Goal: Use online tool/utility: Utilize a website feature to perform a specific function

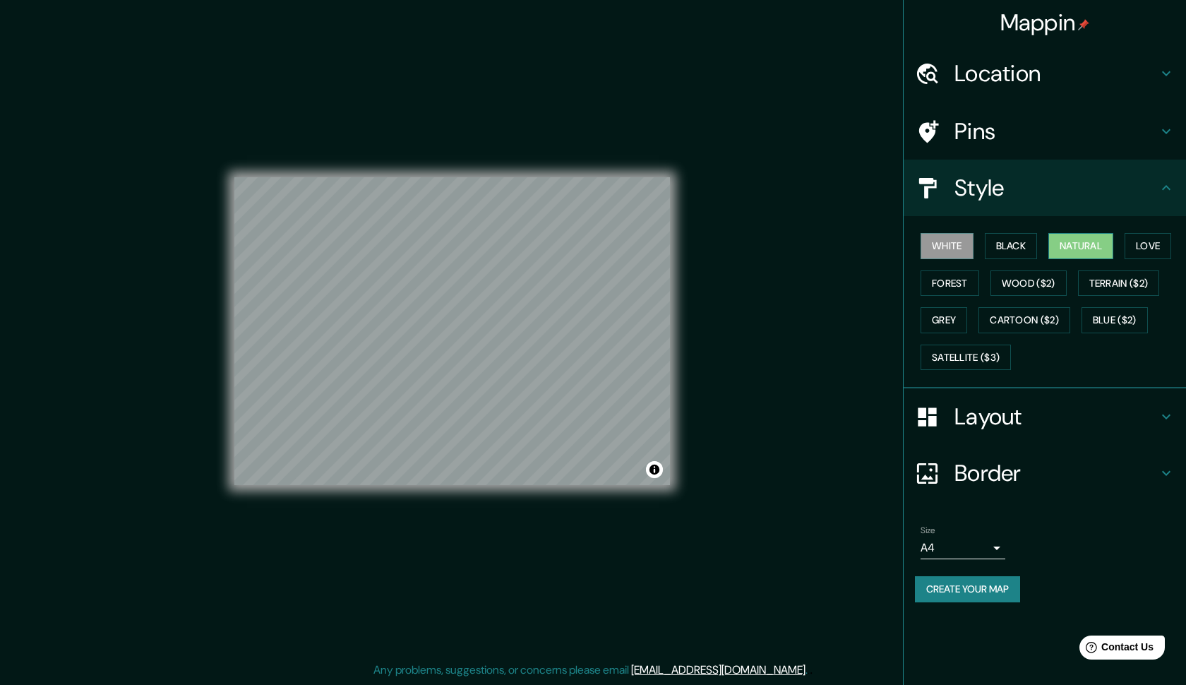
click at [1076, 235] on button "Natural" at bounding box center [1081, 246] width 65 height 26
click at [1166, 125] on icon at bounding box center [1166, 131] width 17 height 17
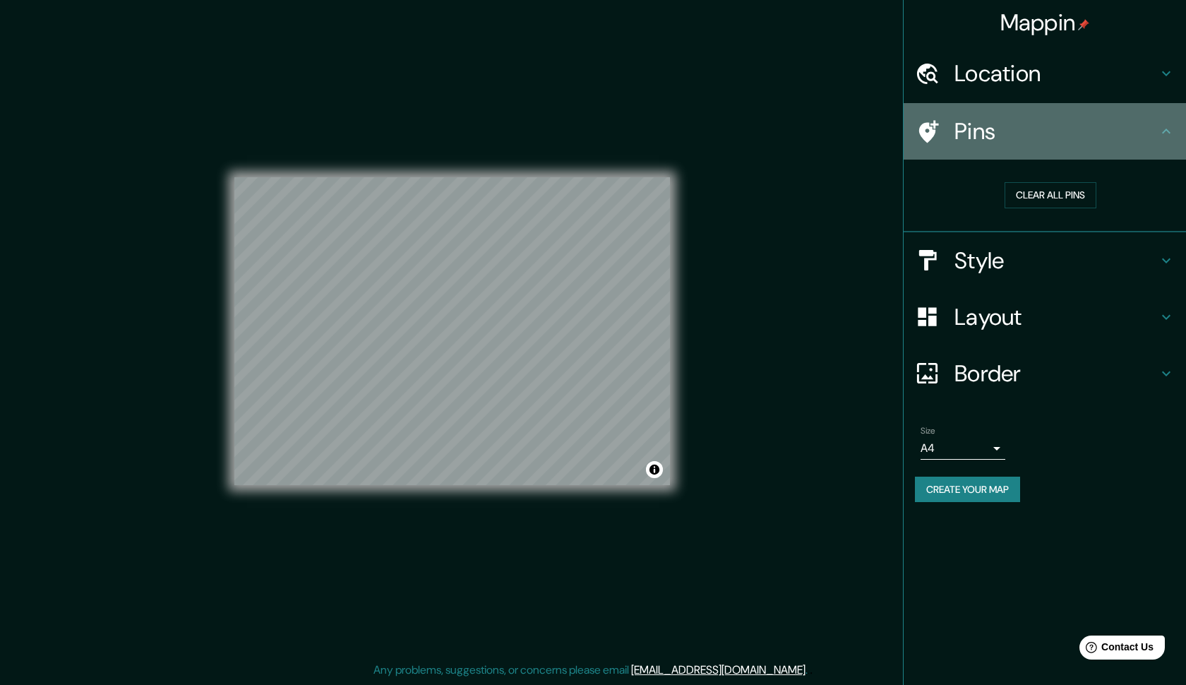
click at [1166, 126] on icon at bounding box center [1166, 131] width 17 height 17
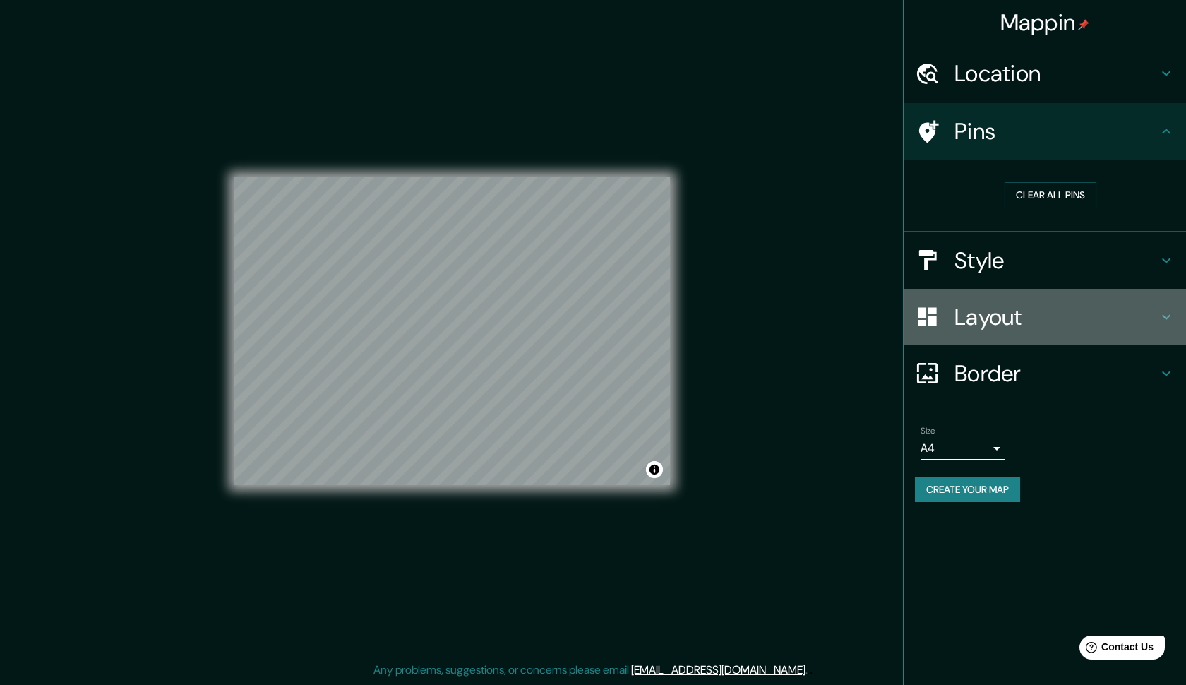
click at [1158, 323] on h4 "Layout" at bounding box center [1056, 317] width 203 height 28
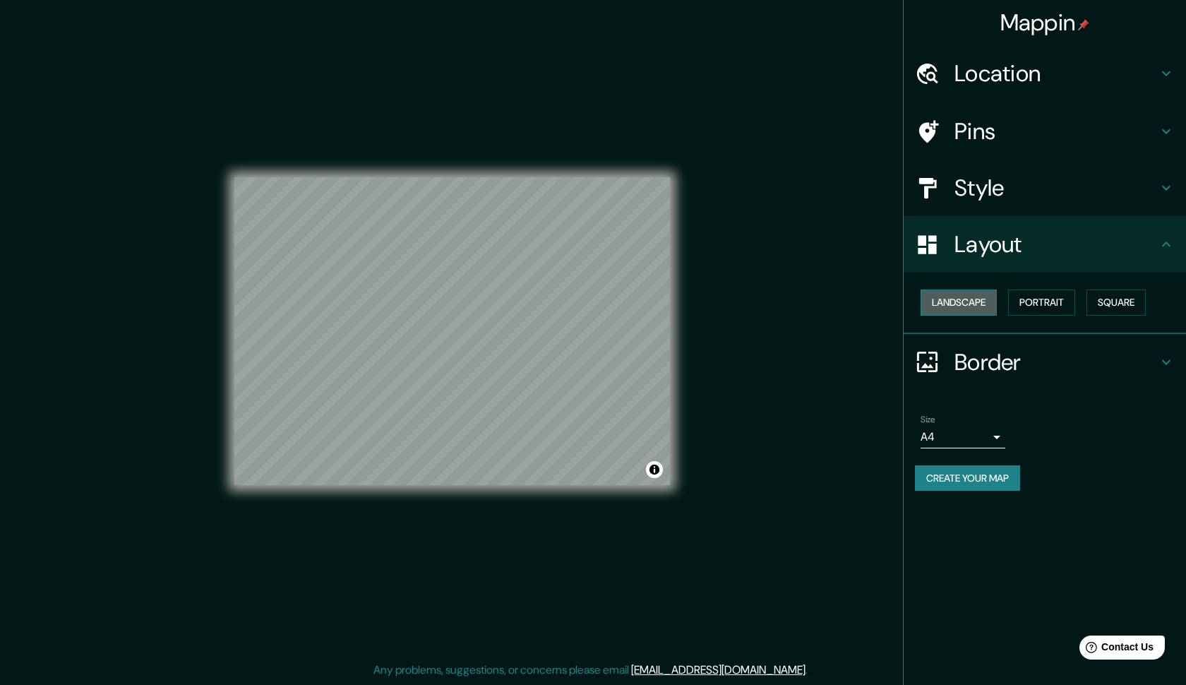
click at [986, 297] on button "Landscape" at bounding box center [959, 303] width 76 height 26
click at [1044, 302] on button "Portrait" at bounding box center [1041, 303] width 67 height 26
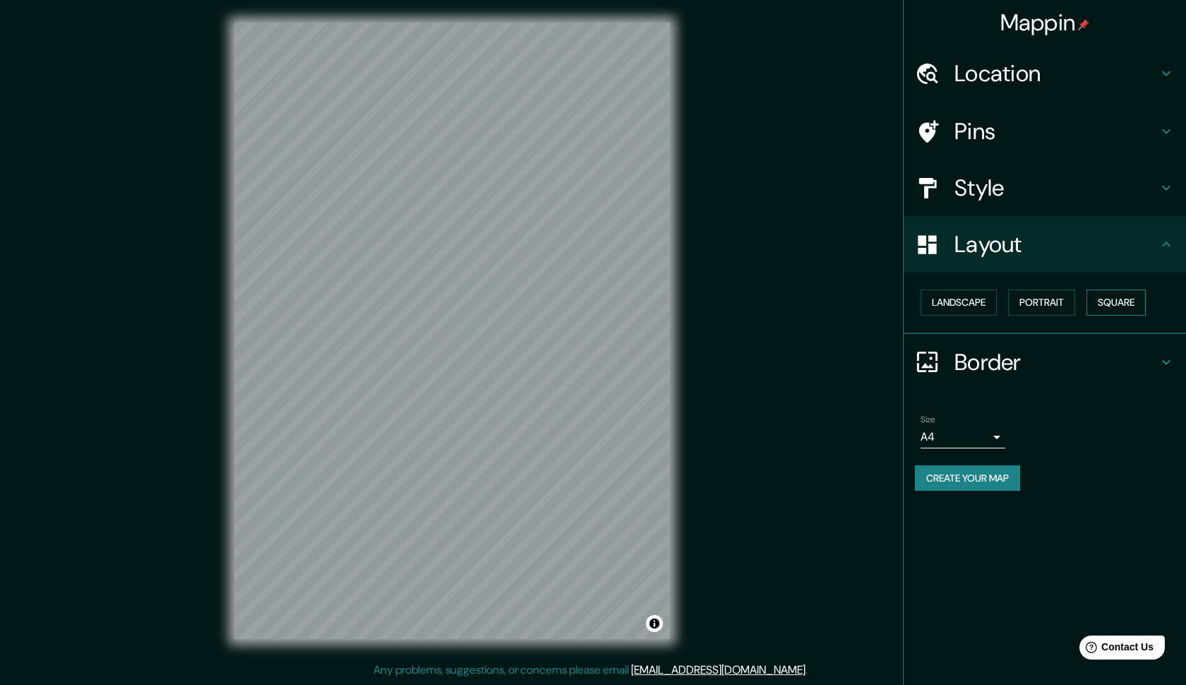
click at [1105, 306] on button "Square" at bounding box center [1116, 303] width 59 height 26
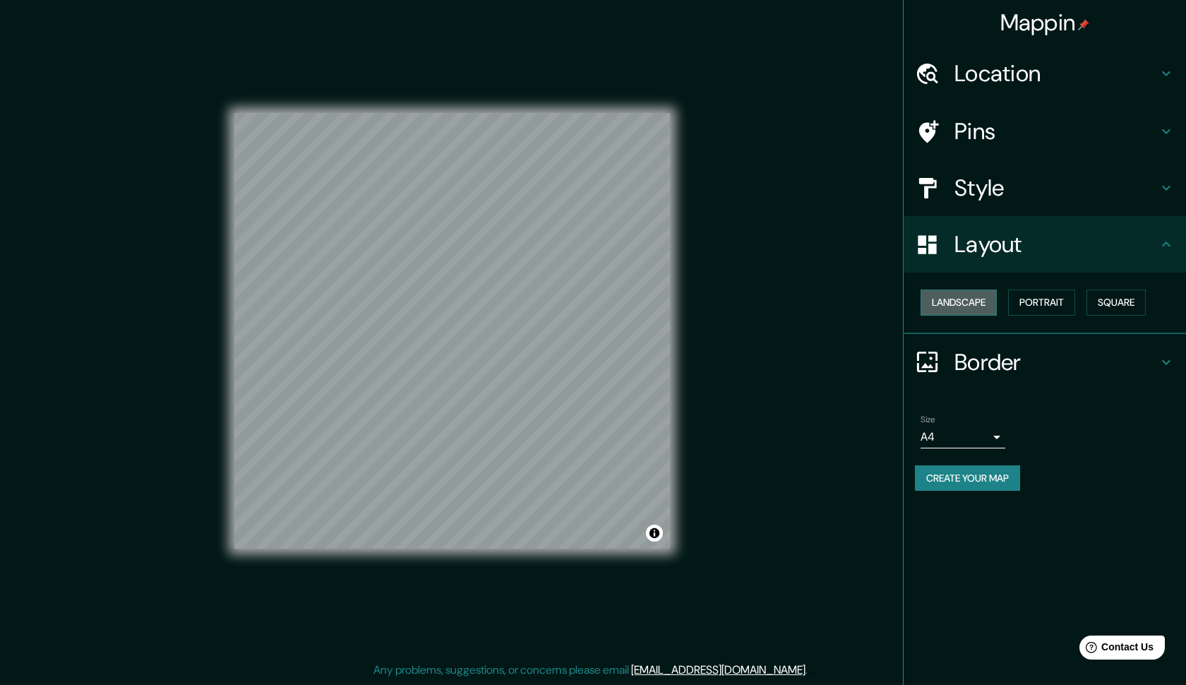
click at [966, 304] on button "Landscape" at bounding box center [959, 303] width 76 height 26
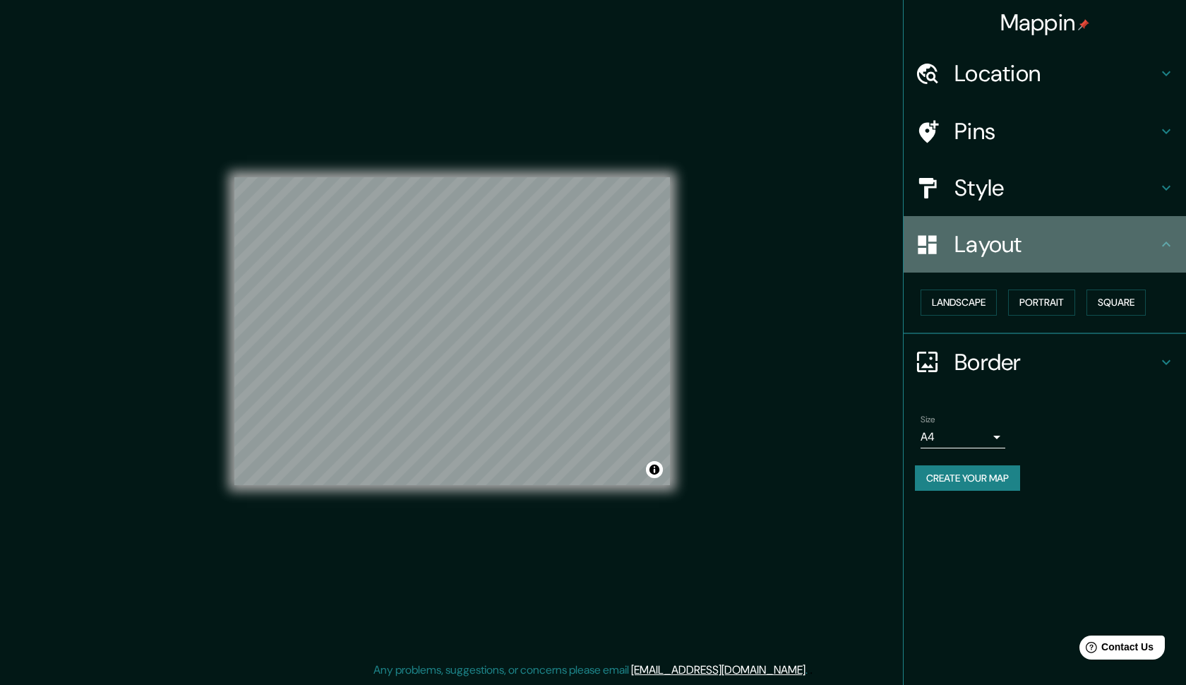
click at [1169, 242] on icon at bounding box center [1166, 244] width 8 height 5
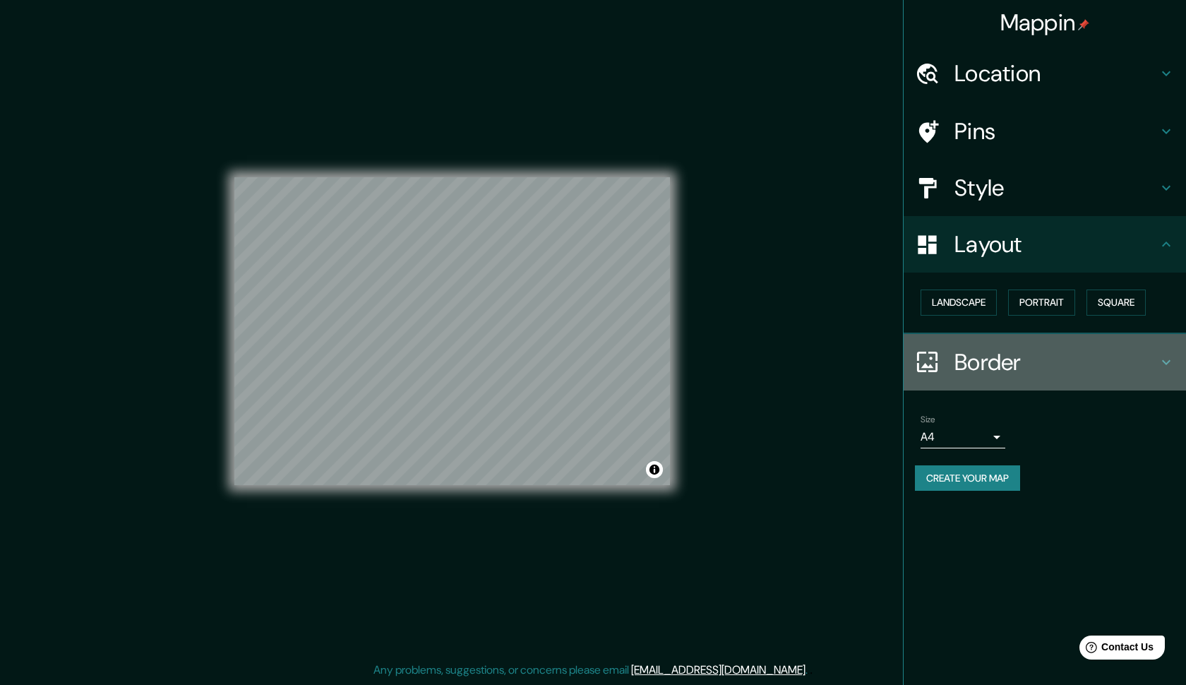
click at [1152, 362] on h4 "Border" at bounding box center [1056, 362] width 203 height 28
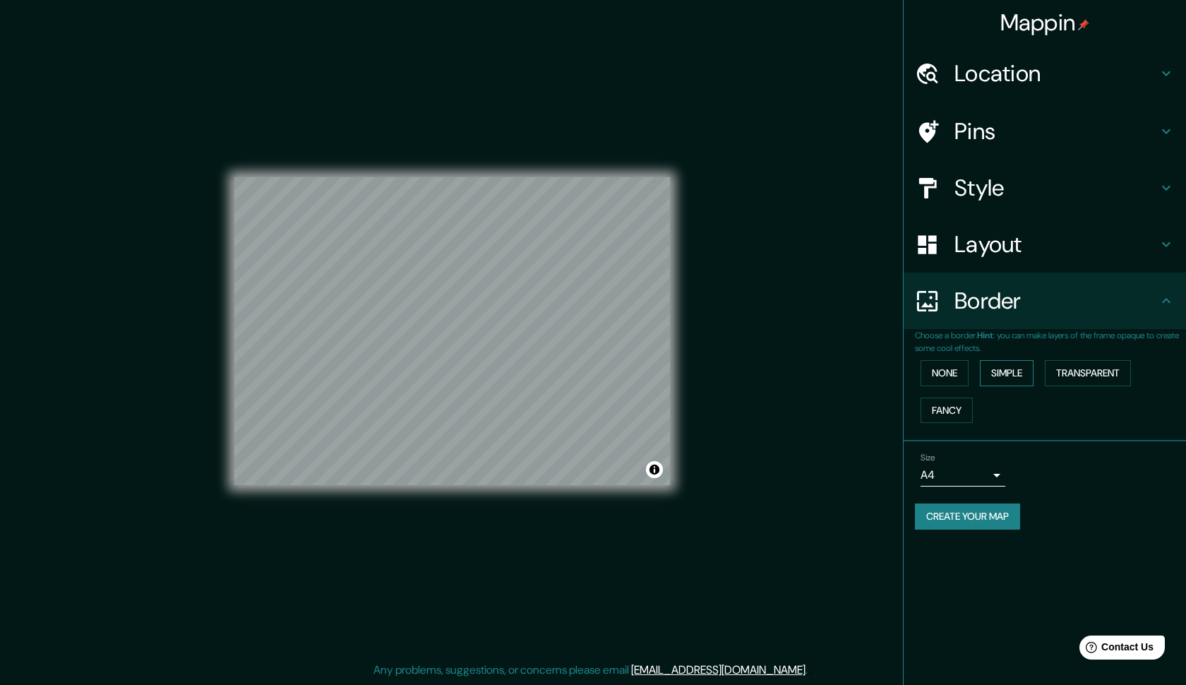
click at [1016, 376] on button "Simple" at bounding box center [1007, 373] width 54 height 26
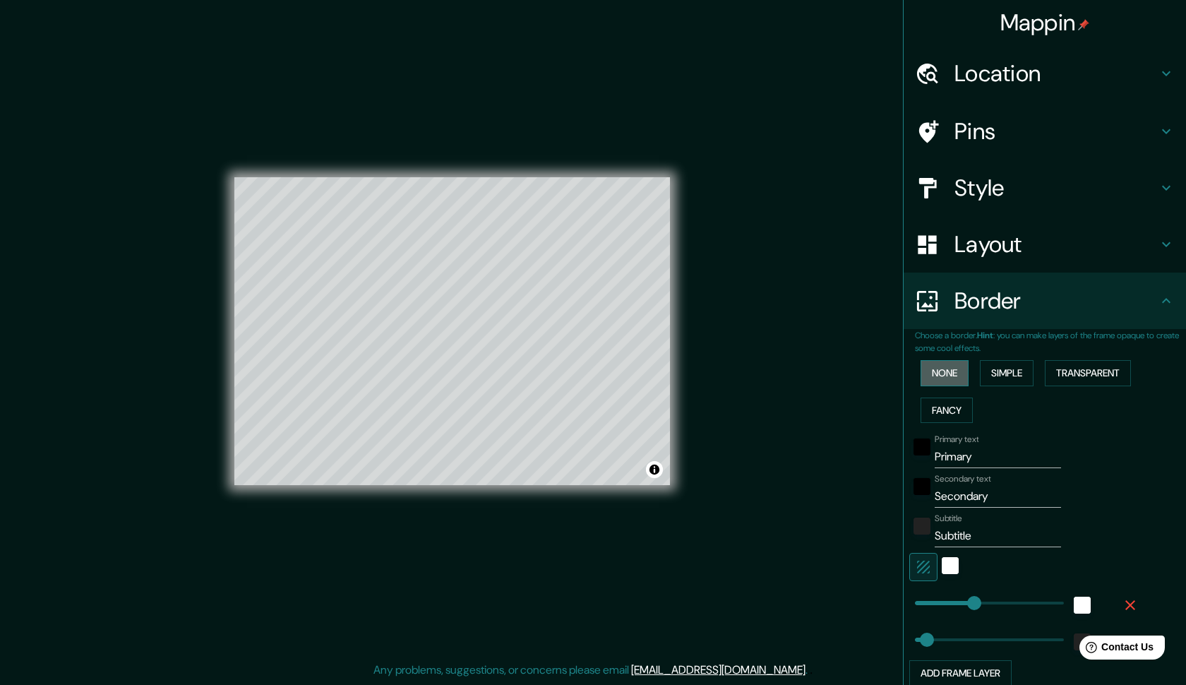
click at [960, 365] on button "None" at bounding box center [945, 373] width 48 height 26
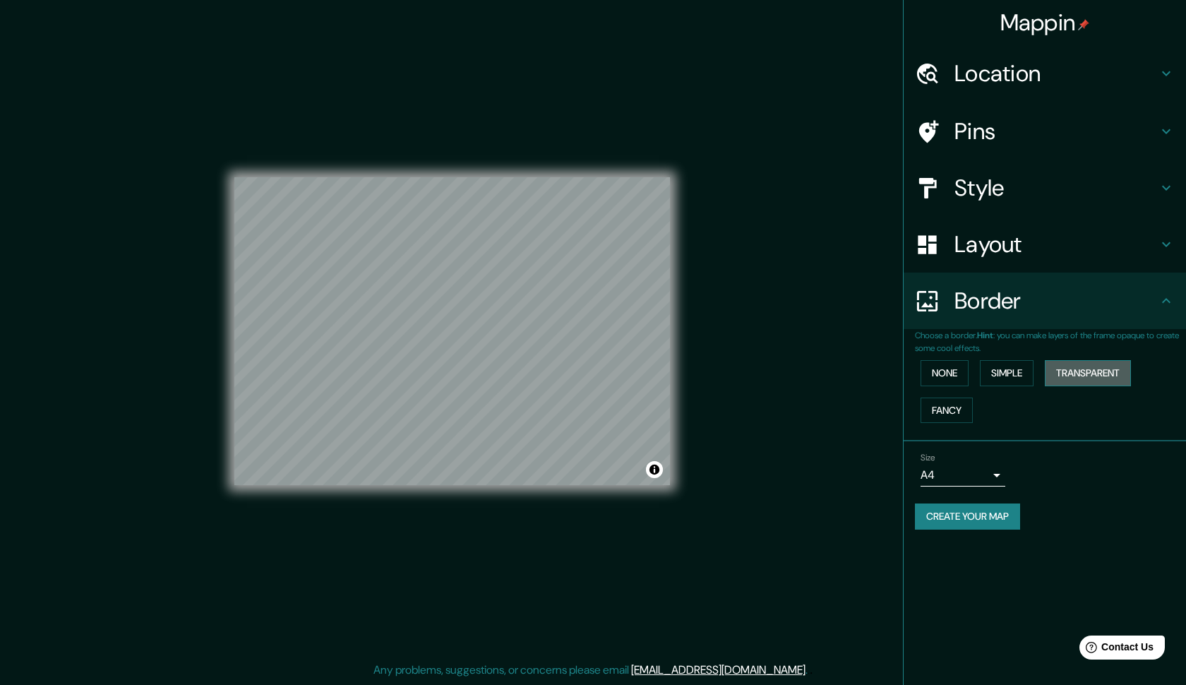
click at [1105, 374] on button "Transparent" at bounding box center [1088, 373] width 86 height 26
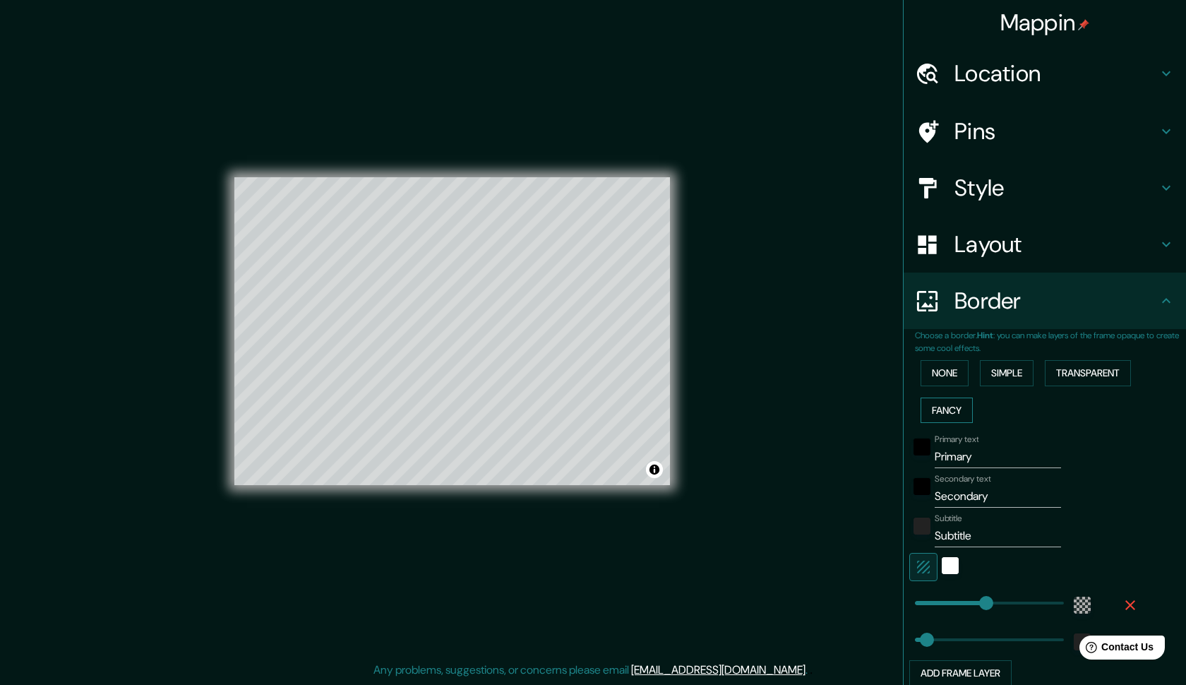
click at [951, 405] on button "Fancy" at bounding box center [947, 411] width 52 height 26
click at [953, 364] on button "None" at bounding box center [945, 373] width 48 height 26
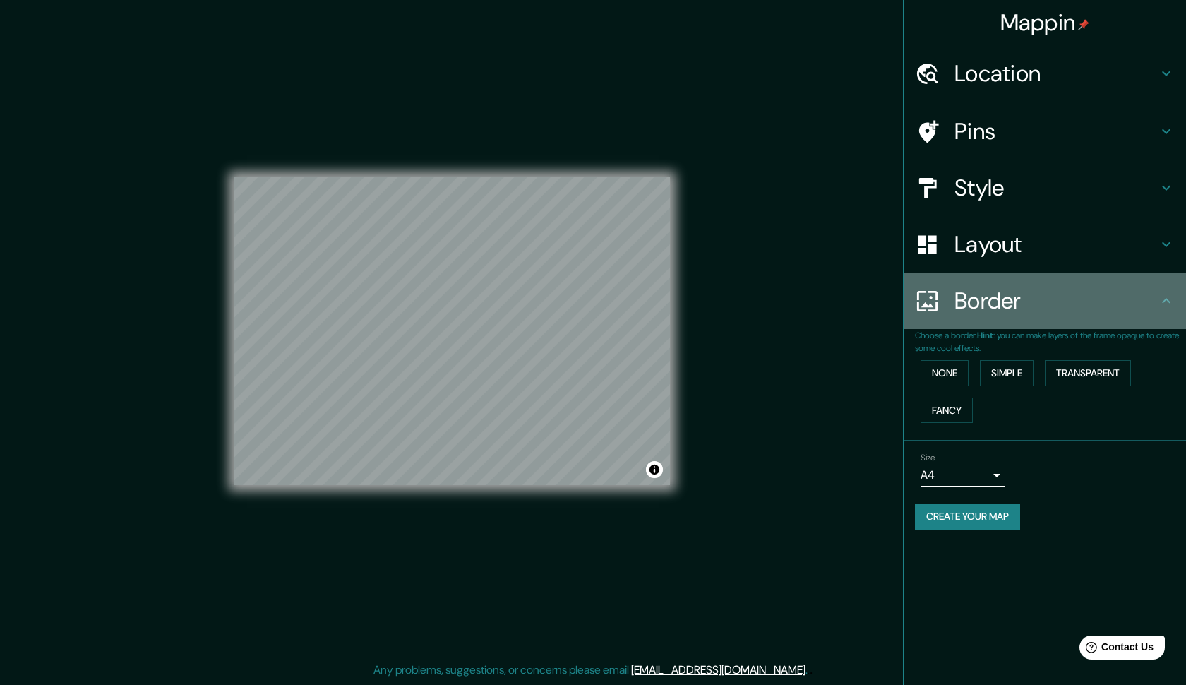
click at [1163, 299] on icon at bounding box center [1166, 300] width 8 height 5
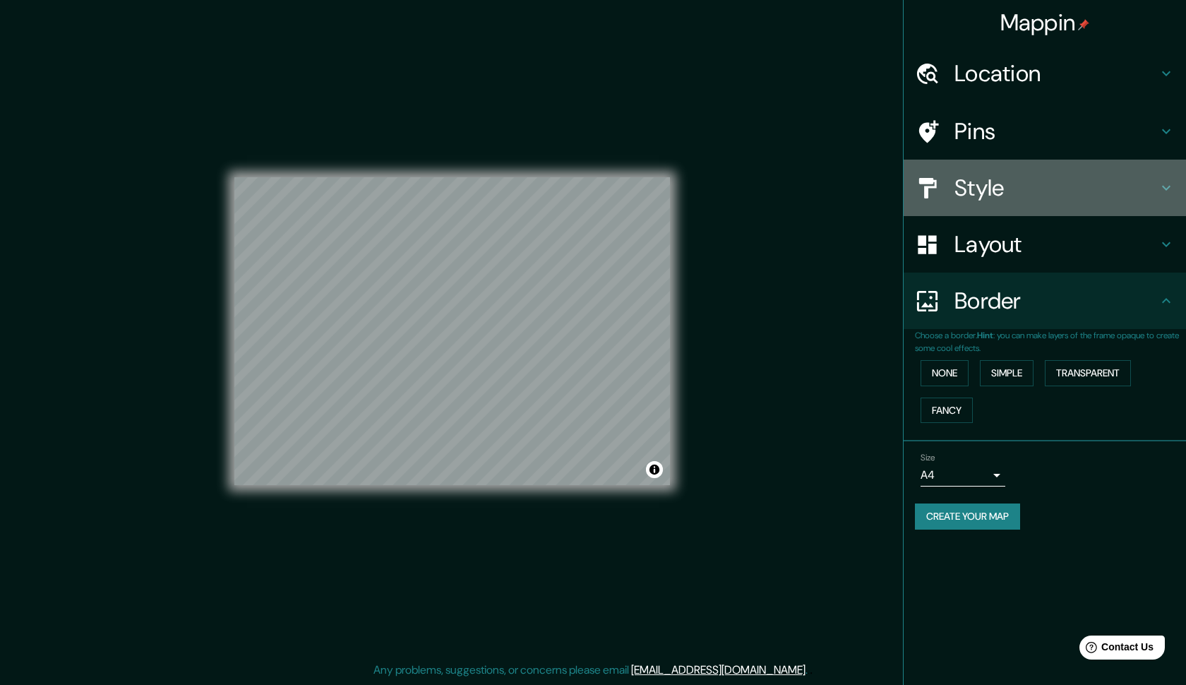
click at [1168, 193] on icon at bounding box center [1166, 187] width 17 height 17
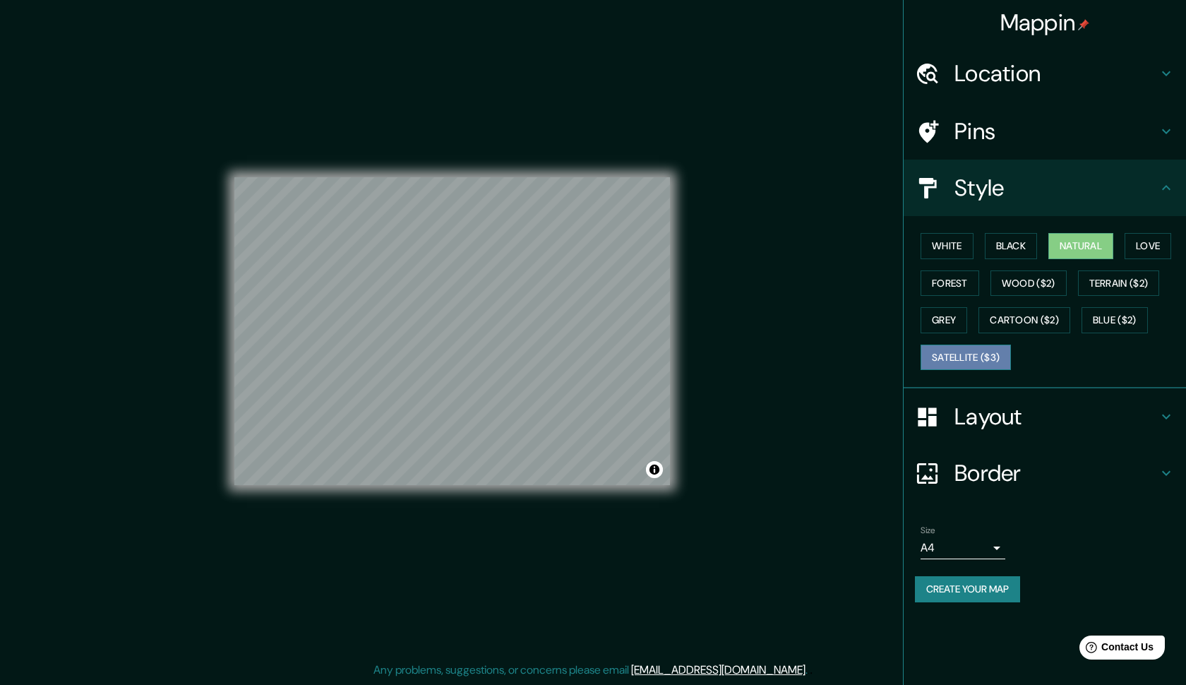
click at [998, 363] on button "Satellite ($3)" at bounding box center [966, 358] width 90 height 26
click at [1085, 244] on button "Natural" at bounding box center [1081, 246] width 65 height 26
click at [1146, 250] on button "Love" at bounding box center [1148, 246] width 47 height 26
click at [1081, 245] on button "Natural" at bounding box center [1081, 246] width 65 height 26
click at [956, 283] on button "Forest" at bounding box center [950, 283] width 59 height 26
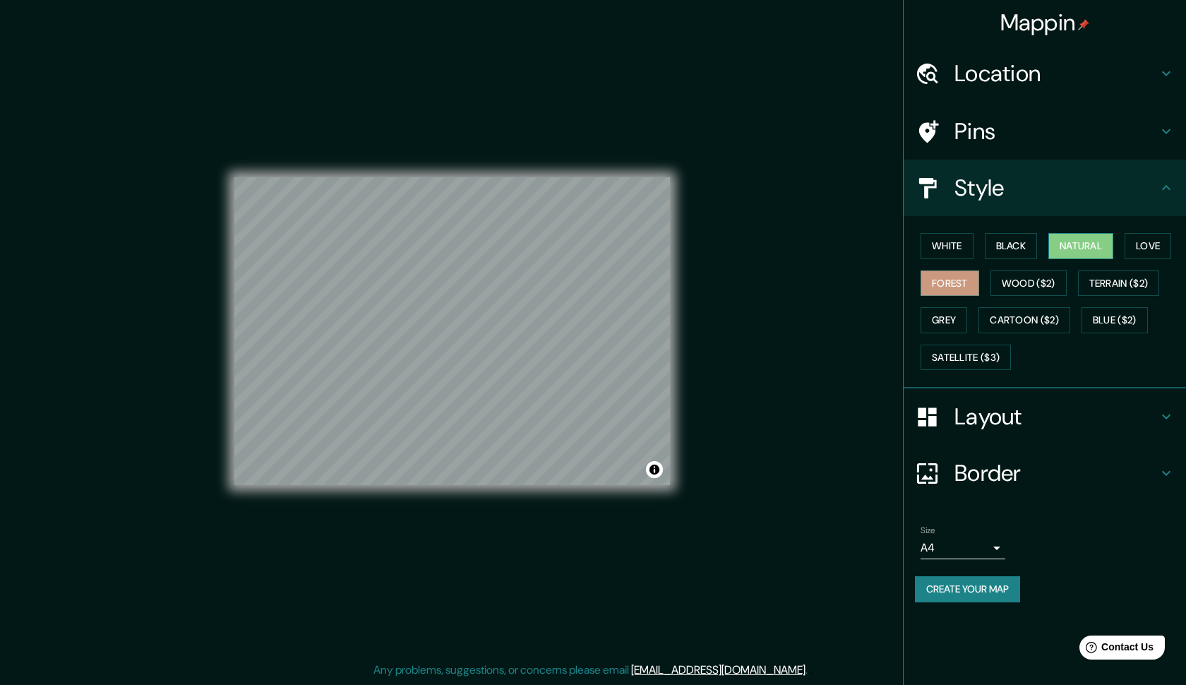
click at [1073, 239] on button "Natural" at bounding box center [1081, 246] width 65 height 26
